Goal: Transaction & Acquisition: Obtain resource

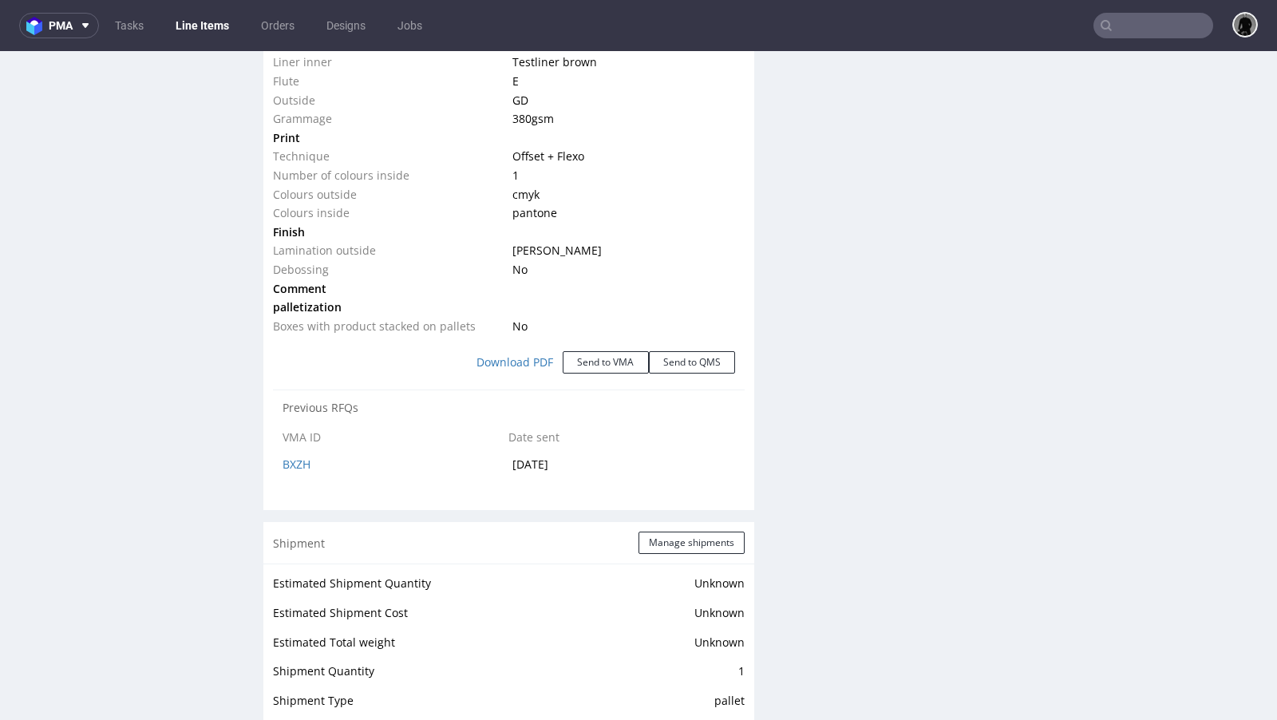
scroll to position [1679, 0]
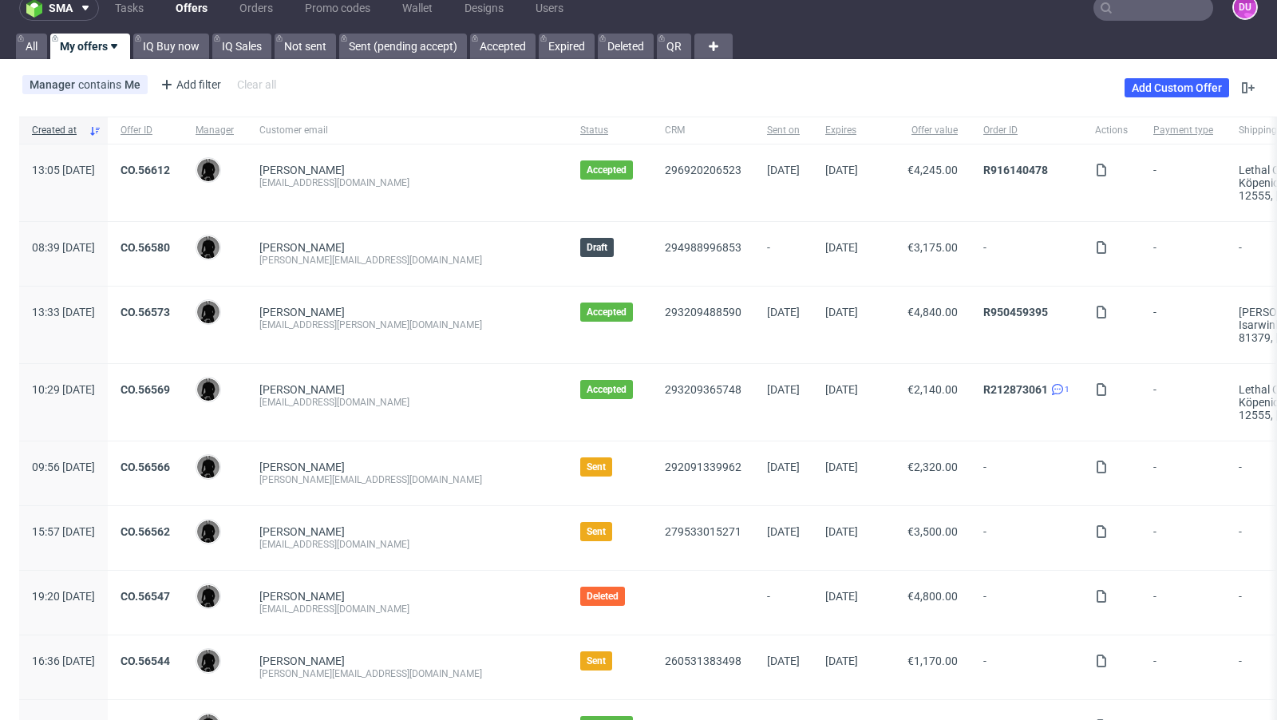
scroll to position [41, 0]
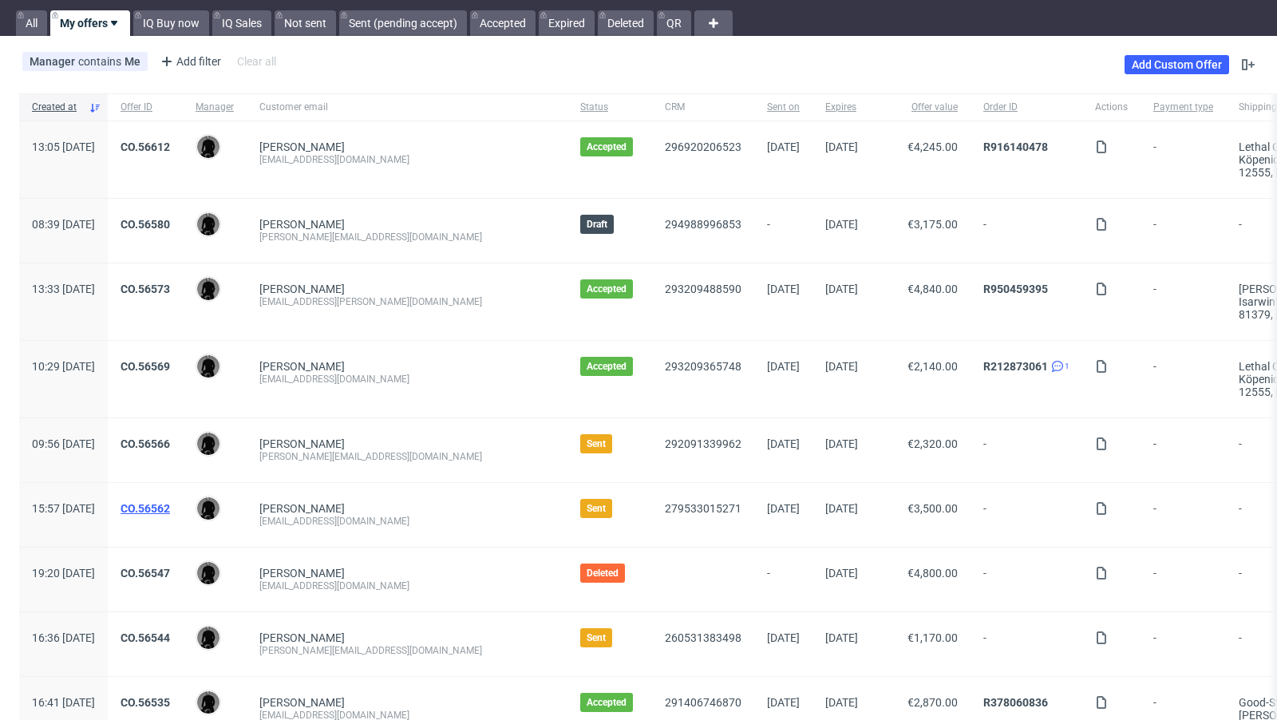
click at [170, 502] on link "CO.56562" at bounding box center [145, 508] width 49 height 13
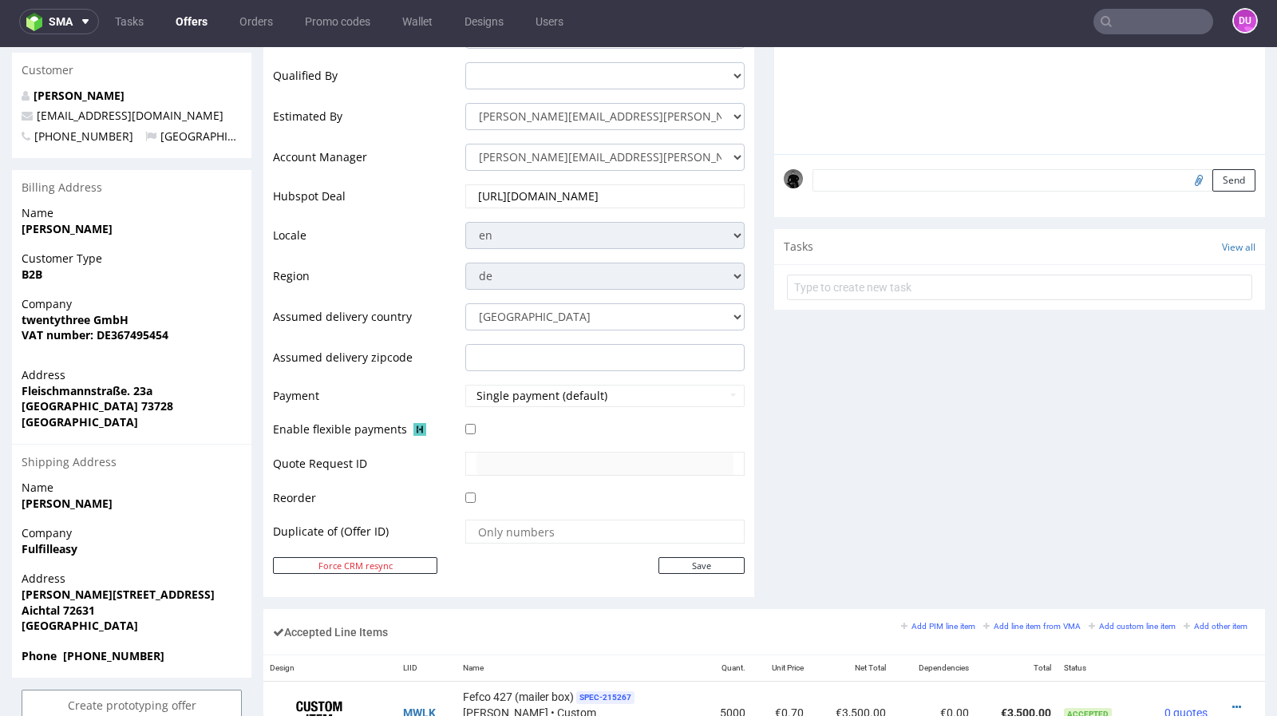
scroll to position [491, 0]
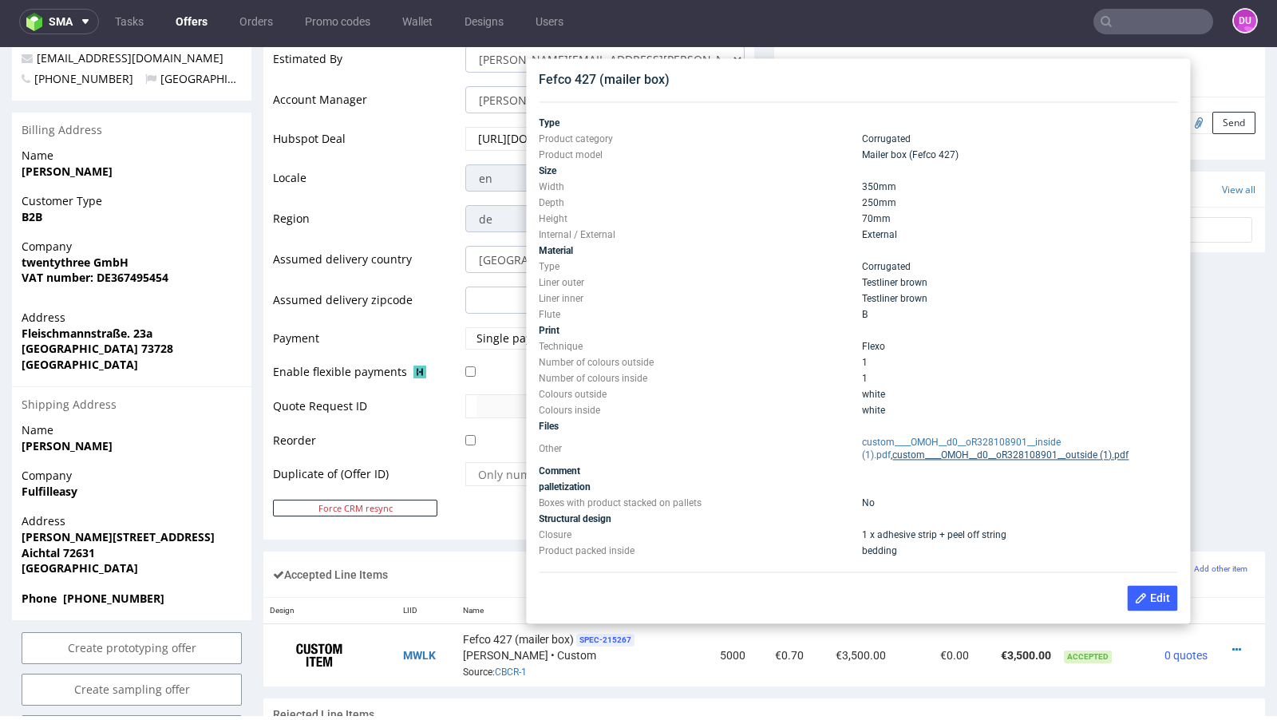
click at [903, 456] on link "custom____OMOH__d0__oR328108901__outside (1).pdf" at bounding box center [1010, 454] width 236 height 11
click at [932, 438] on link "custom____OMOH__d0__oR328108901__inside (1).pdf" at bounding box center [961, 449] width 199 height 24
